Goal: Communication & Community: Answer question/provide support

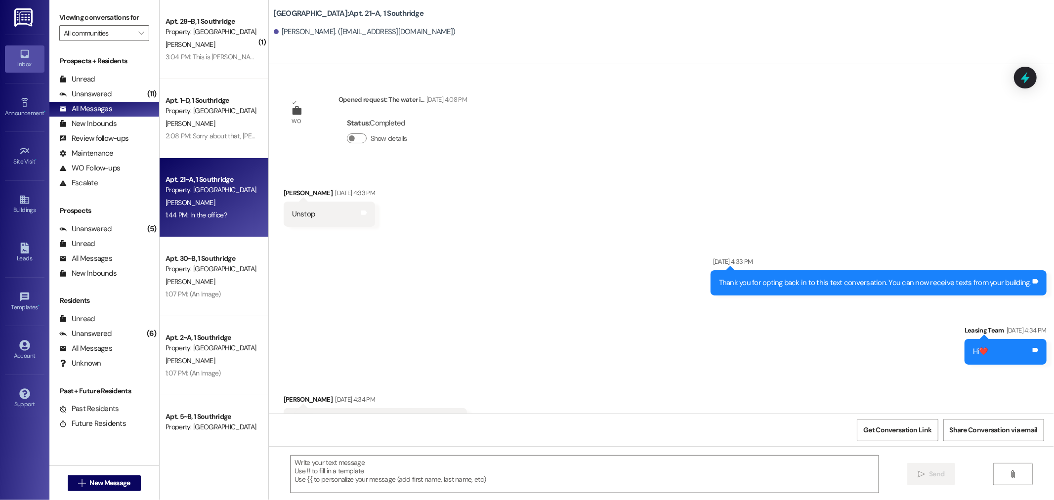
click at [166, 58] on div "3:04 PM: This is [PERSON_NAME] from unit 28, we have a broken dishwasher and ha…" at bounding box center [530, 56] width 728 height 9
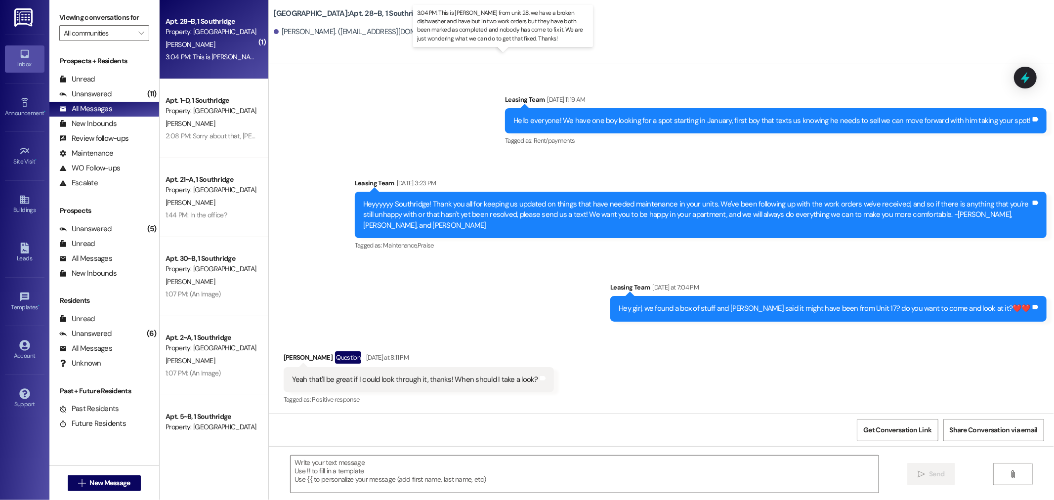
scroll to position [309, 0]
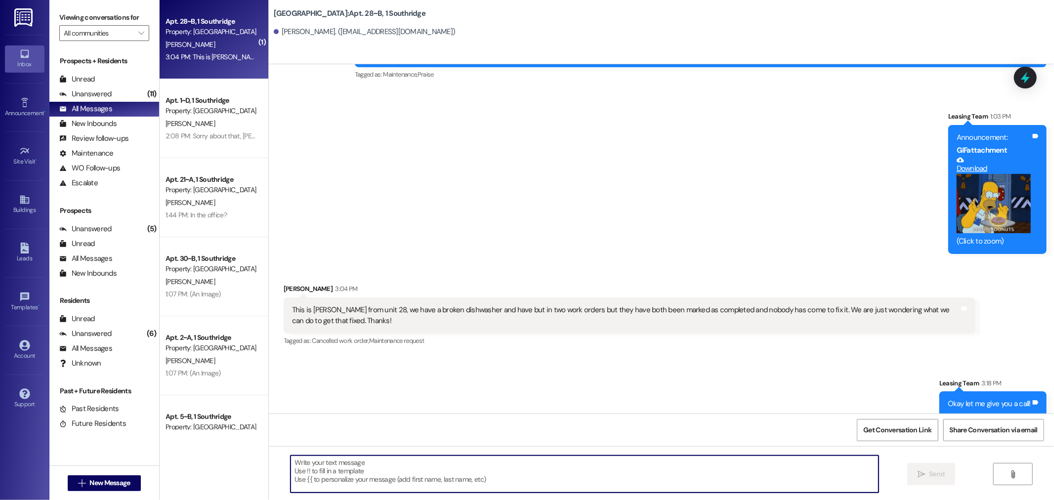
click at [311, 466] on textarea at bounding box center [585, 474] width 588 height 37
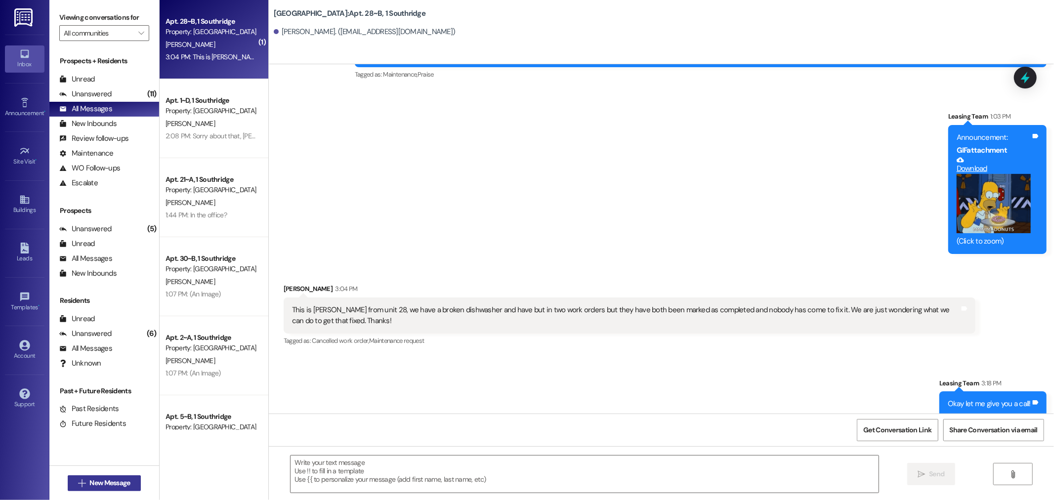
click at [94, 486] on span "New Message" at bounding box center [109, 483] width 41 height 10
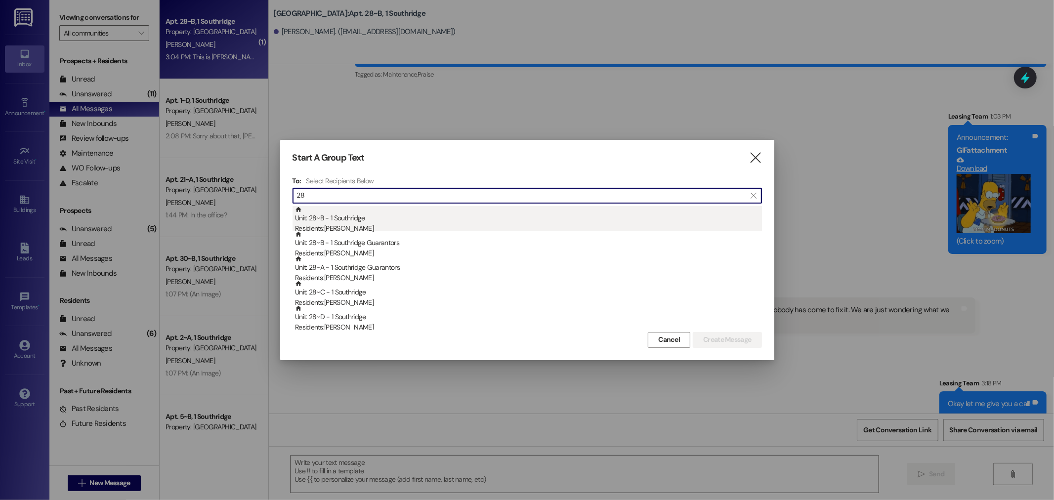
type input "28"
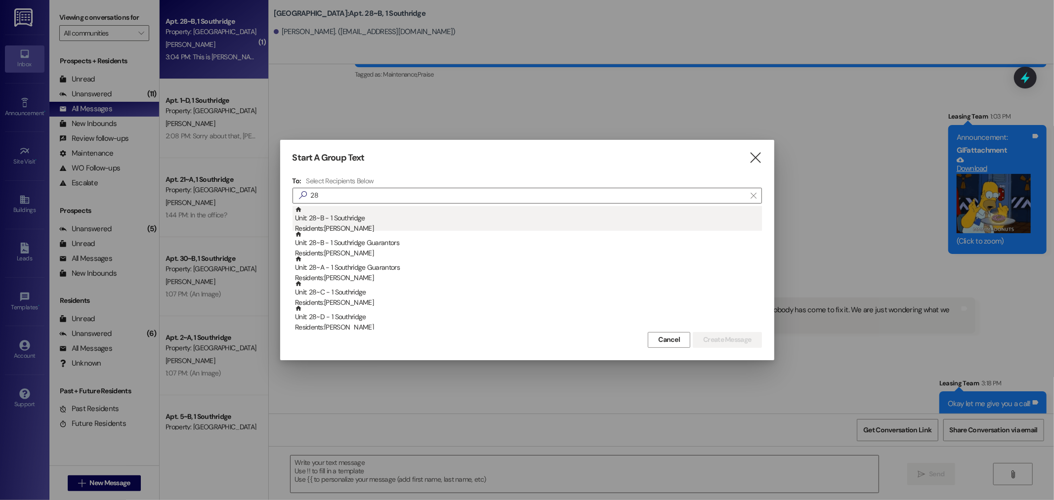
click at [354, 221] on div "Unit: 28~B - 1 Southridge Residents: [PERSON_NAME]" at bounding box center [528, 220] width 467 height 28
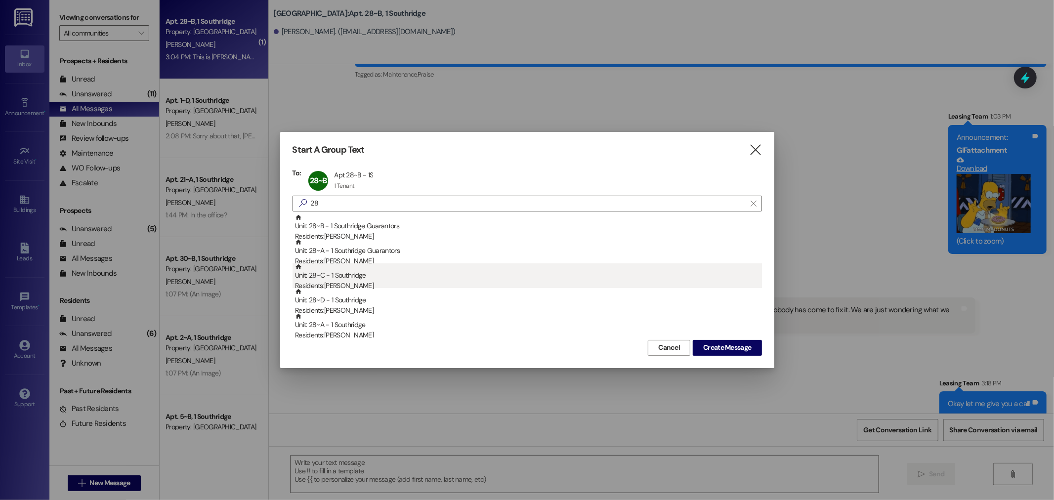
click at [358, 279] on div "Unit: 28~C - 1 Southridge Residents: [PERSON_NAME]" at bounding box center [528, 277] width 467 height 28
click at [357, 281] on div "Residents: [PERSON_NAME]" at bounding box center [528, 286] width 467 height 10
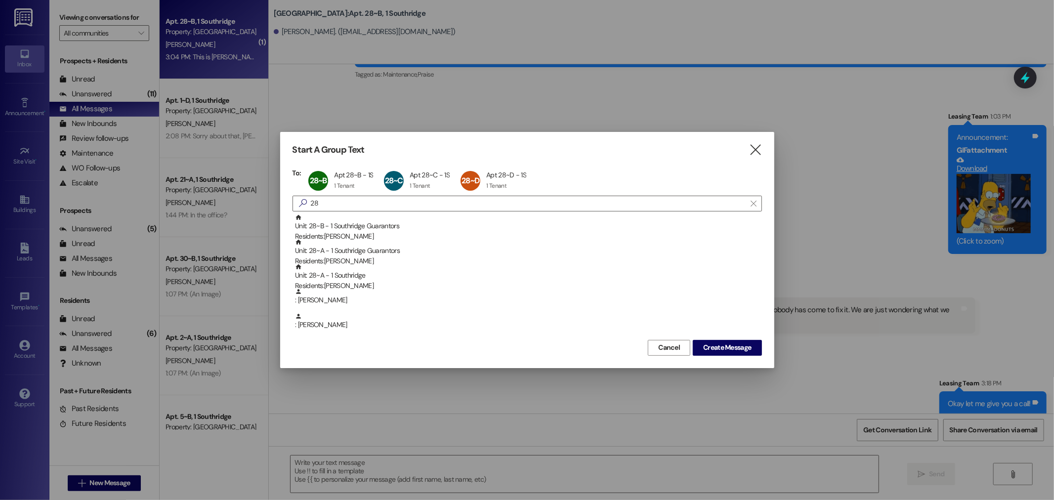
click at [357, 281] on div "Residents: [PERSON_NAME]" at bounding box center [528, 286] width 467 height 10
click at [738, 348] on span "Create Message" at bounding box center [727, 348] width 48 height 10
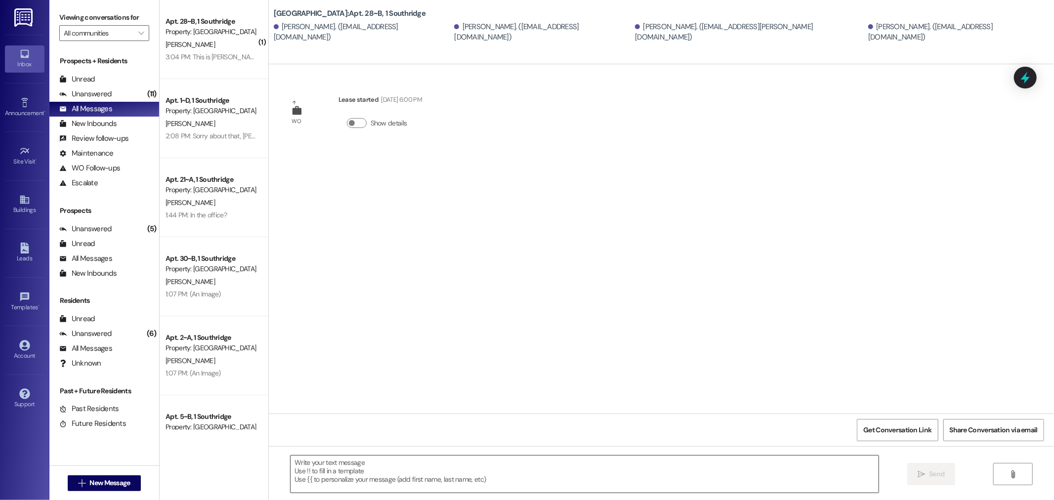
scroll to position [0, 0]
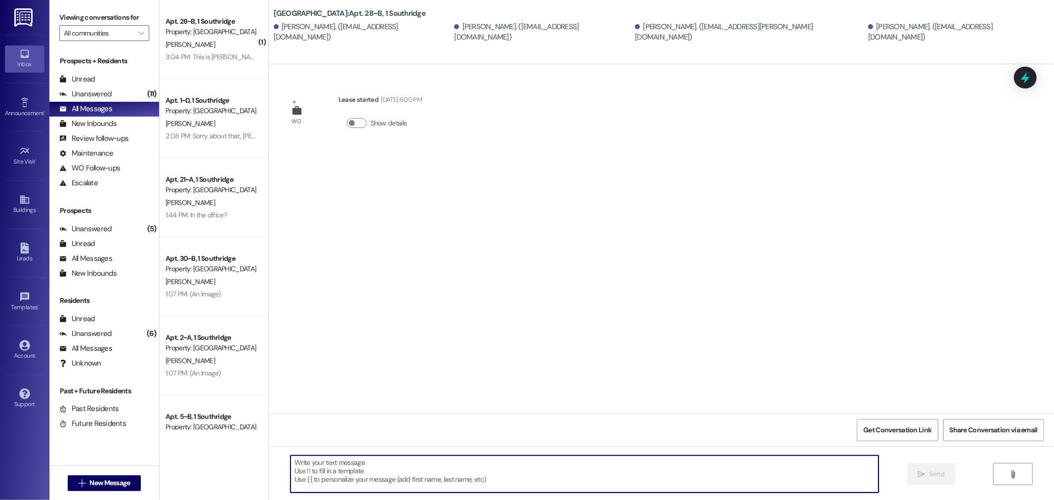
click at [310, 475] on textarea at bounding box center [585, 474] width 588 height 37
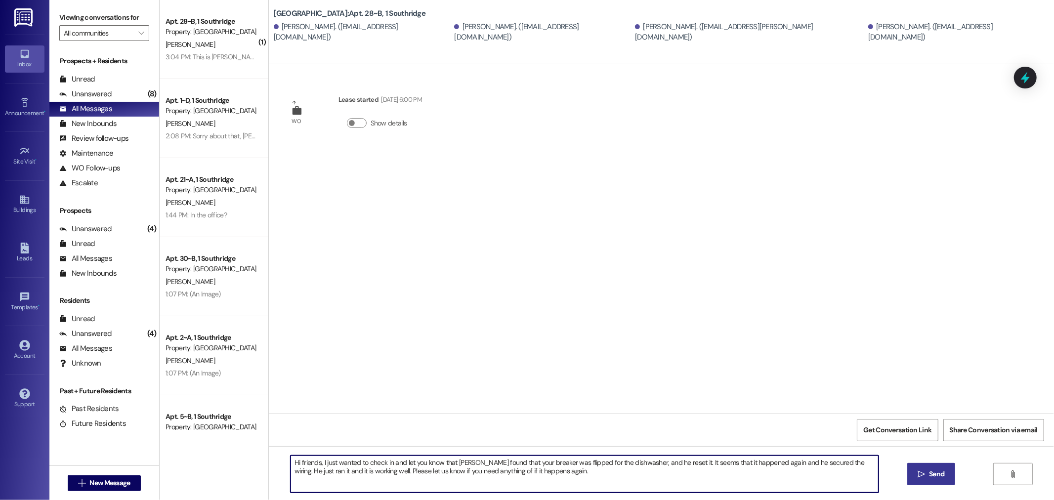
type textarea "Hi friends, I just wanted to check in and let you know that [PERSON_NAME] found…"
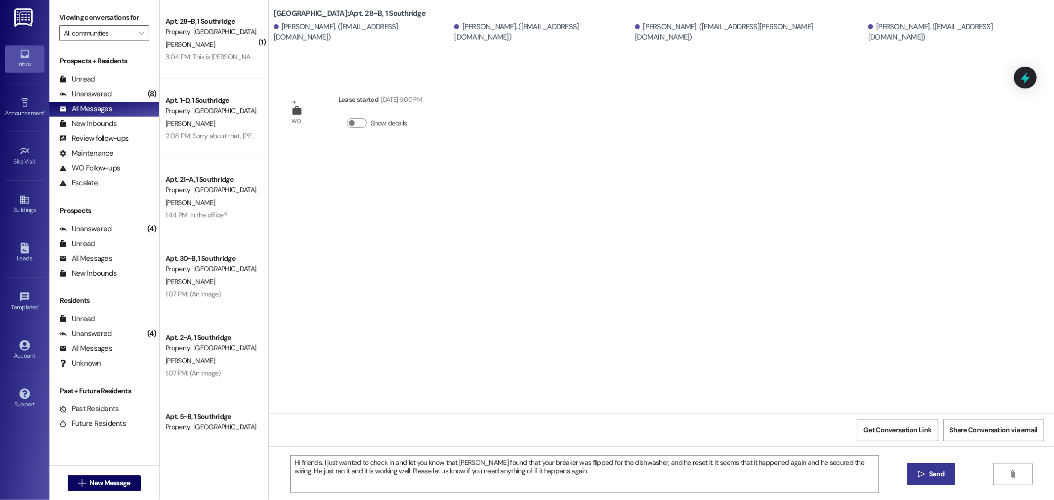
click at [927, 474] on span "Send" at bounding box center [936, 474] width 19 height 10
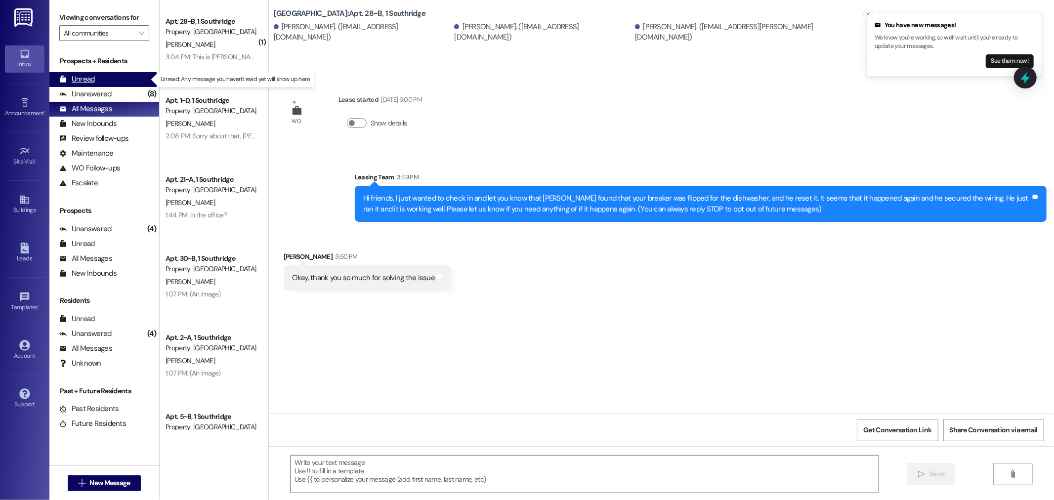
click at [81, 76] on div "Unread" at bounding box center [77, 79] width 36 height 10
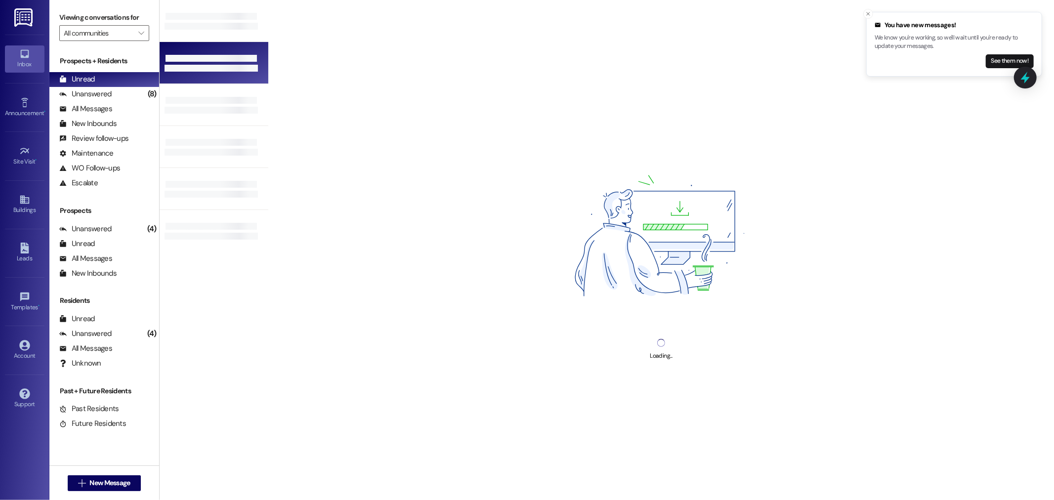
click at [199, 49] on div at bounding box center [214, 63] width 109 height 42
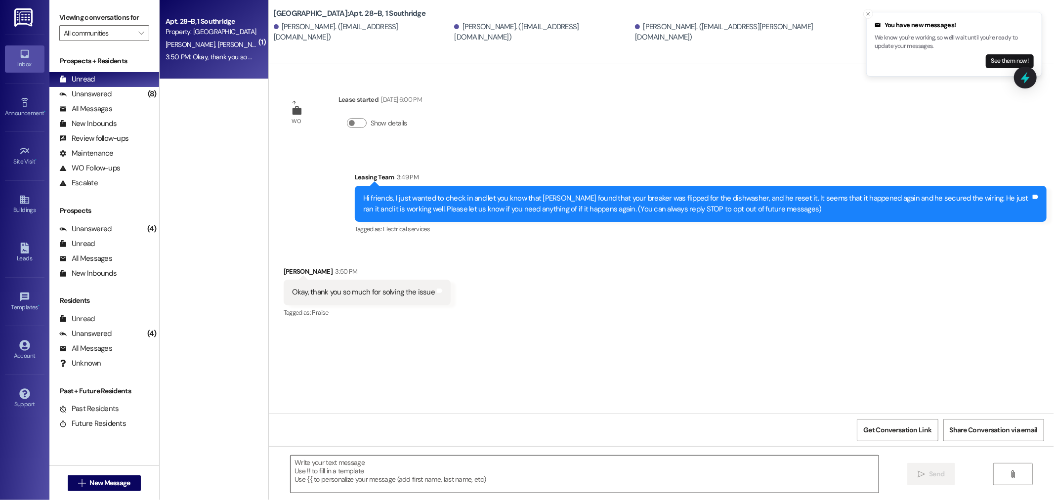
click at [320, 466] on textarea at bounding box center [585, 474] width 588 height 37
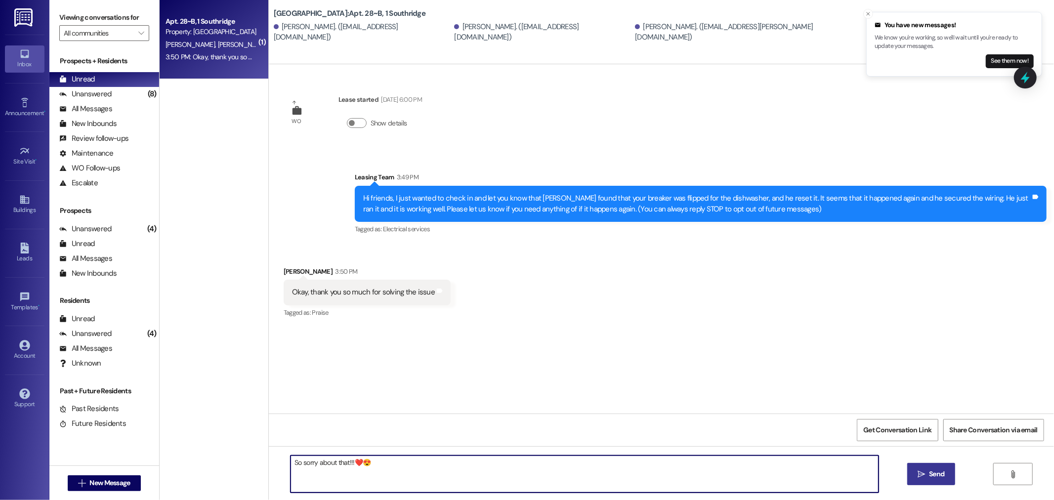
type textarea "So sorry about that!!!❤️😍"
click at [930, 475] on span "Send" at bounding box center [936, 474] width 15 height 10
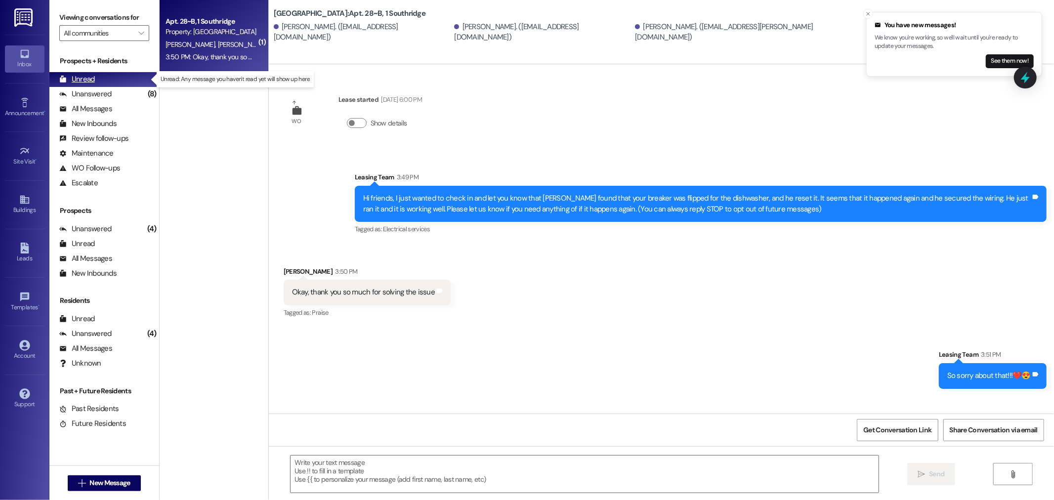
click at [98, 75] on div "Unread (0)" at bounding box center [104, 79] width 110 height 15
click at [89, 481] on span "New Message" at bounding box center [109, 483] width 41 height 10
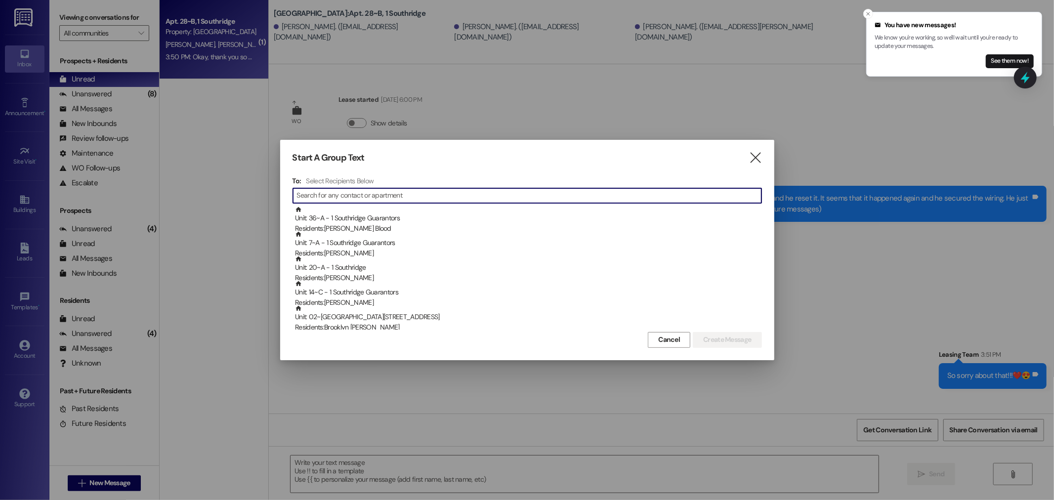
click at [326, 196] on input at bounding box center [529, 196] width 465 height 14
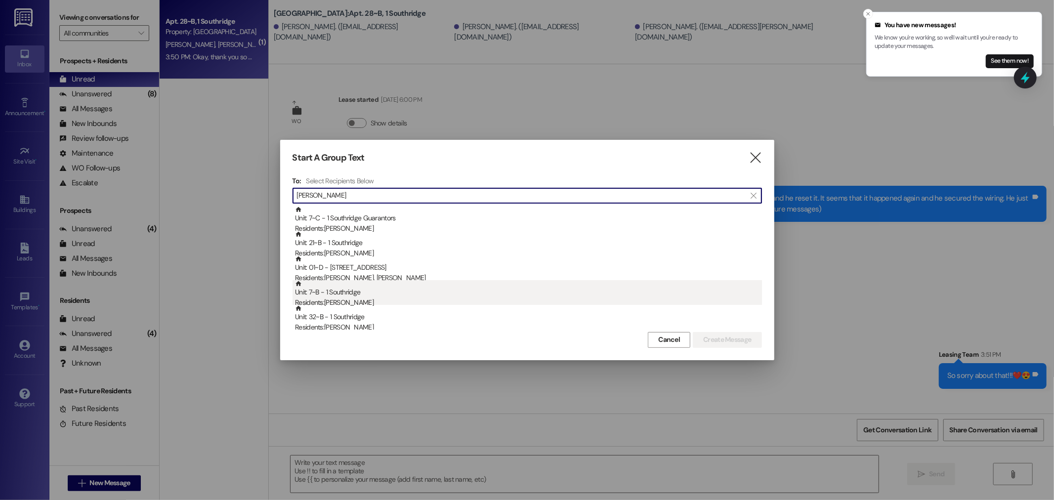
type input "[PERSON_NAME]"
click at [348, 303] on div "Residents: [PERSON_NAME]" at bounding box center [528, 303] width 467 height 10
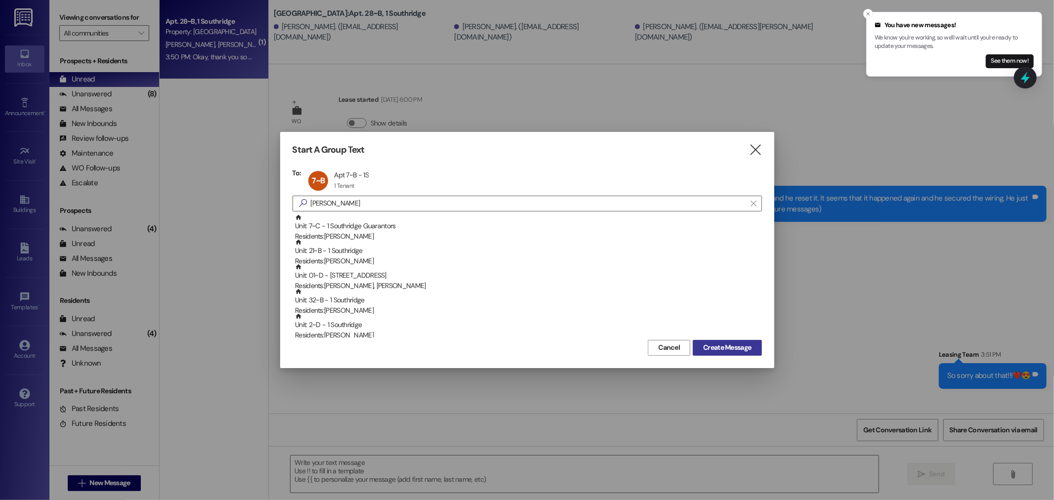
click at [722, 348] on span "Create Message" at bounding box center [727, 348] width 48 height 10
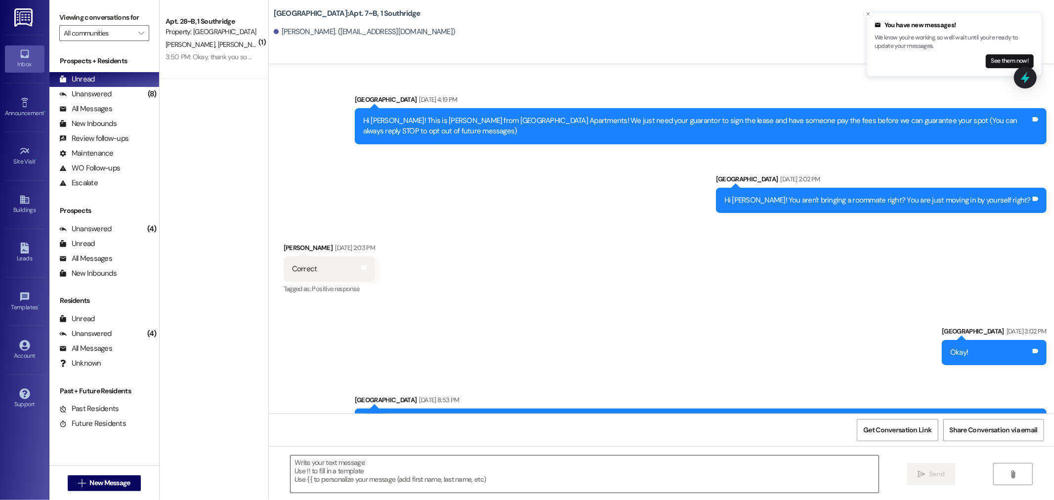
click at [323, 462] on textarea at bounding box center [585, 474] width 588 height 37
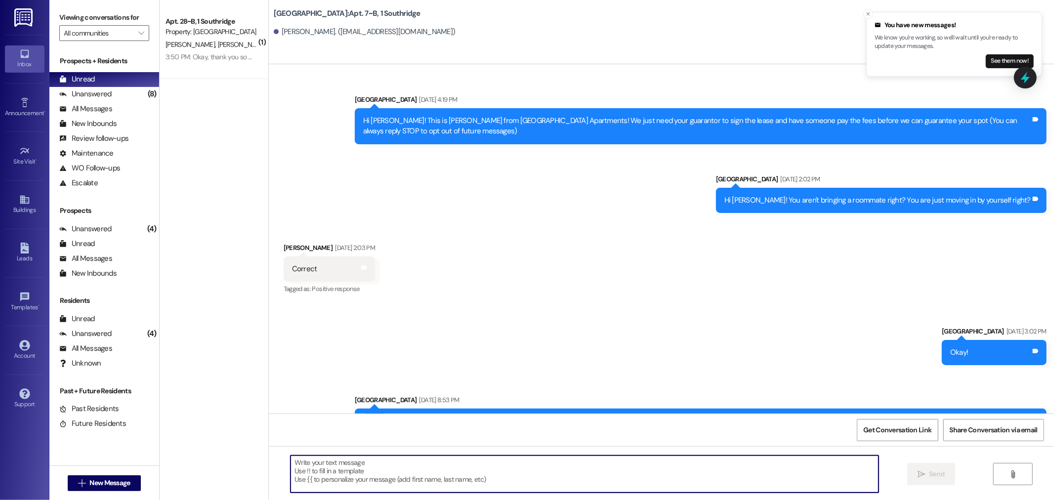
scroll to position [25425, 0]
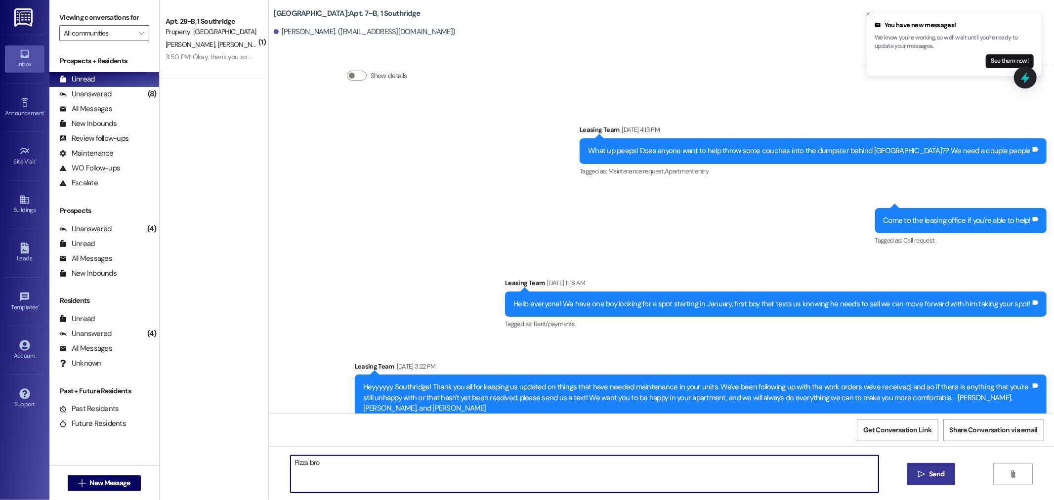
type textarea "Pizza bro"
click at [932, 472] on span "Send" at bounding box center [936, 474] width 15 height 10
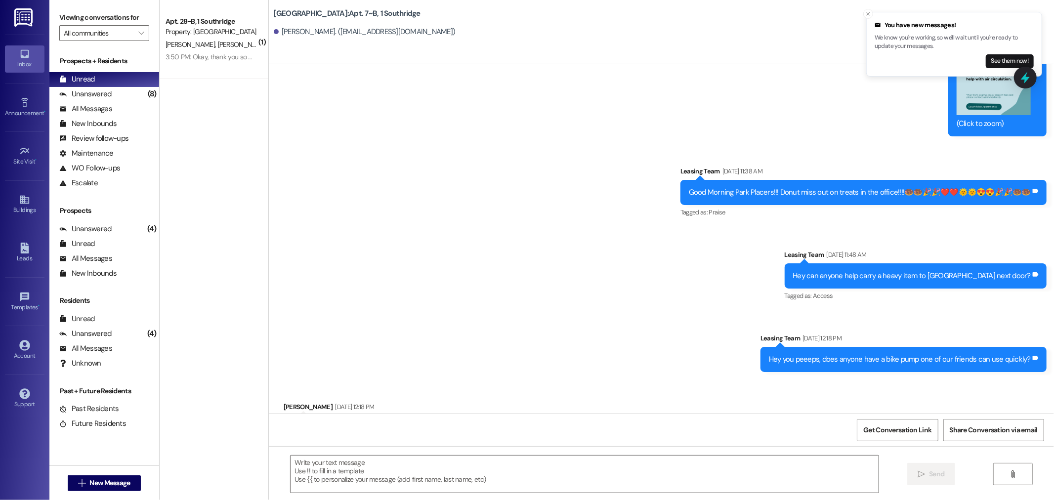
scroll to position [23990, 0]
